Goal: Browse casually

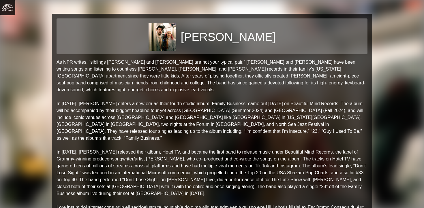
click at [10, 7] on img at bounding box center [8, 8] width 12 height 12
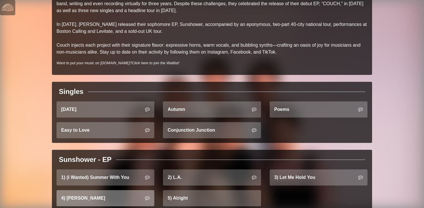
scroll to position [134, 0]
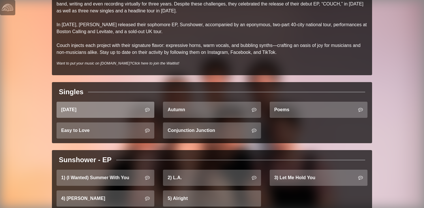
click at [122, 115] on link "[DATE]" at bounding box center [106, 110] width 98 height 16
